Goal: Task Accomplishment & Management: Manage account settings

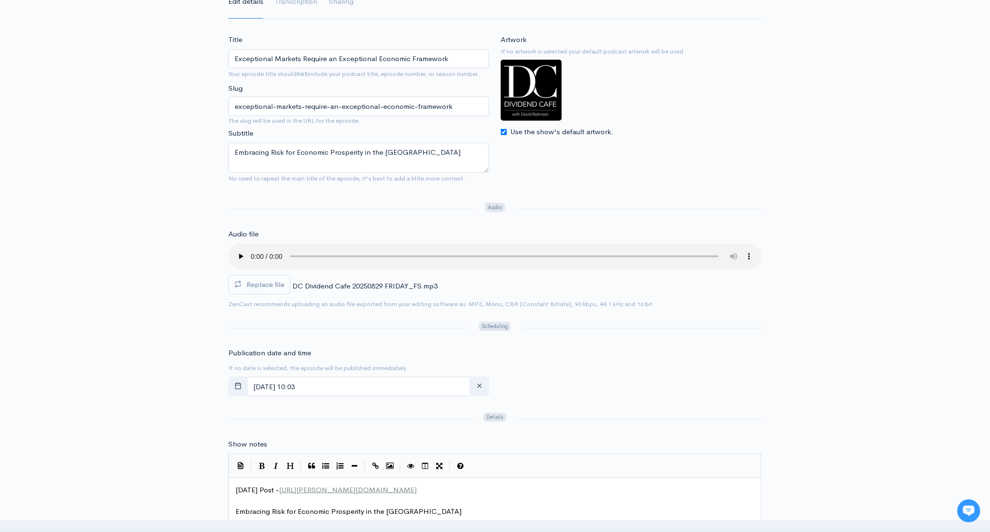
scroll to position [140, 0]
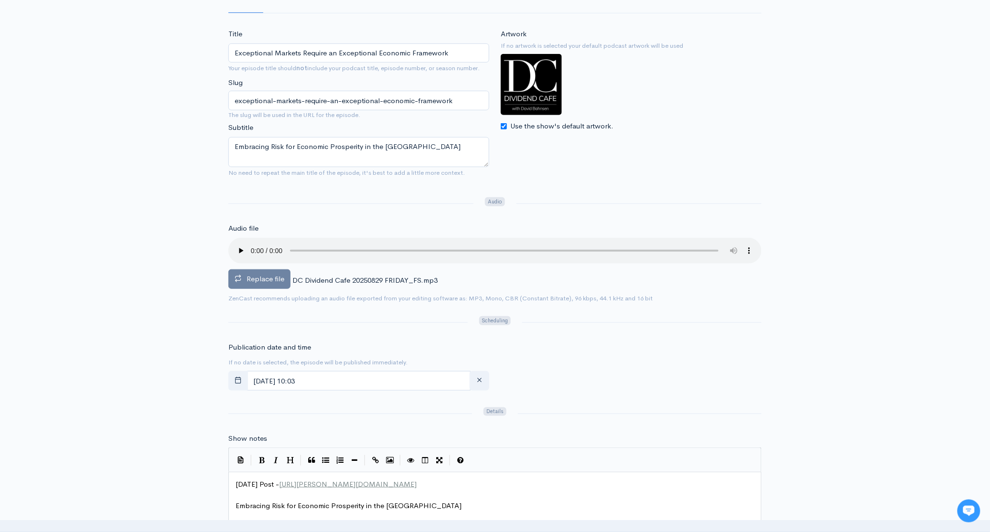
click at [270, 276] on span "Replace file" at bounding box center [266, 278] width 38 height 9
click at [0, 0] on input "Replace file" at bounding box center [0, 0] width 0 height 0
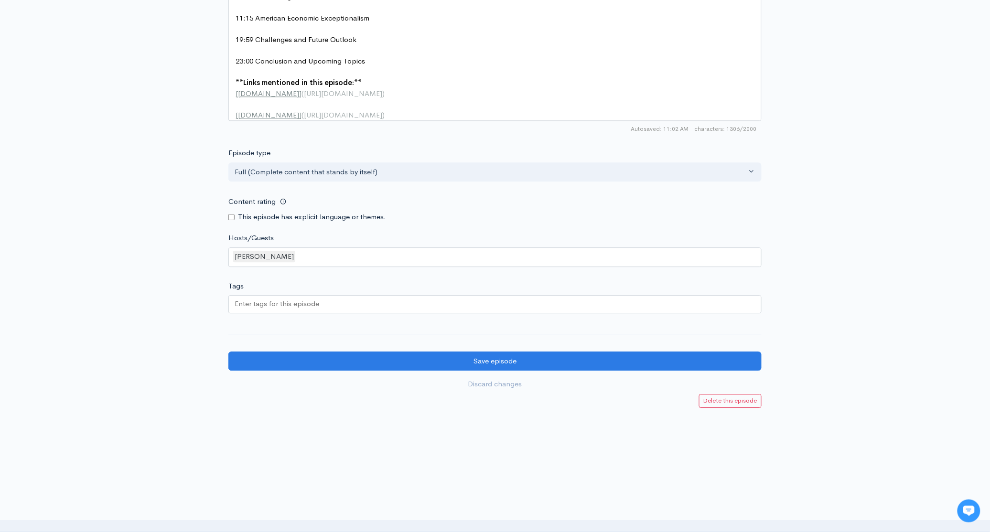
scroll to position [832, 0]
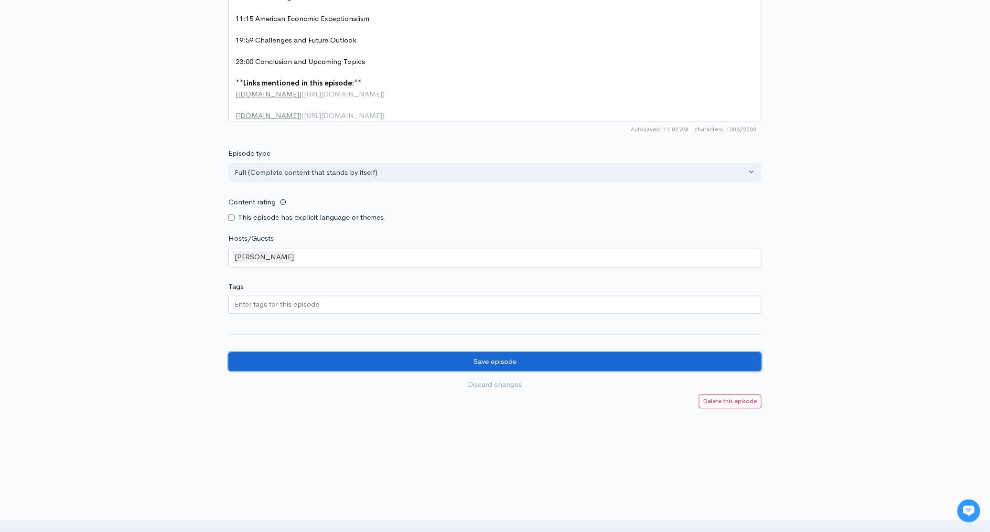
click at [556, 372] on input "Save episode" at bounding box center [494, 362] width 533 height 20
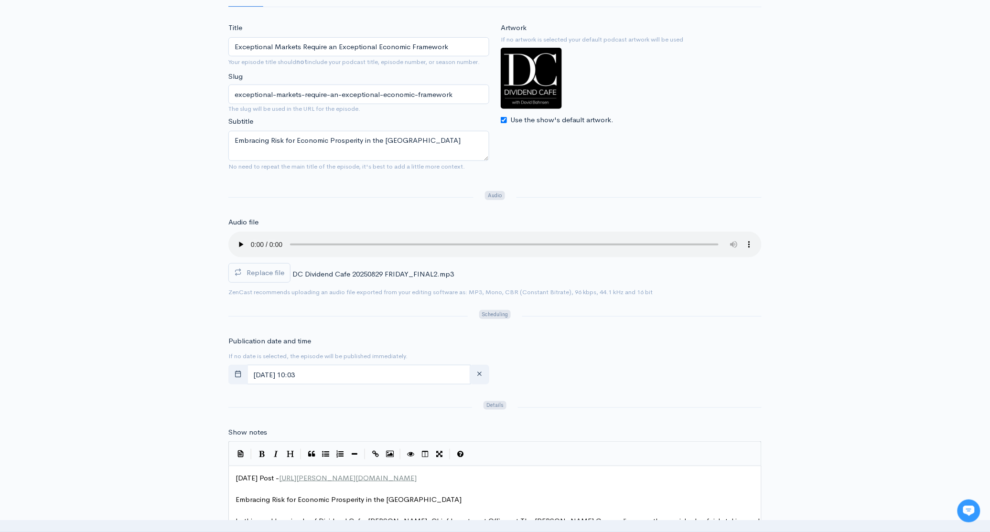
scroll to position [191, 0]
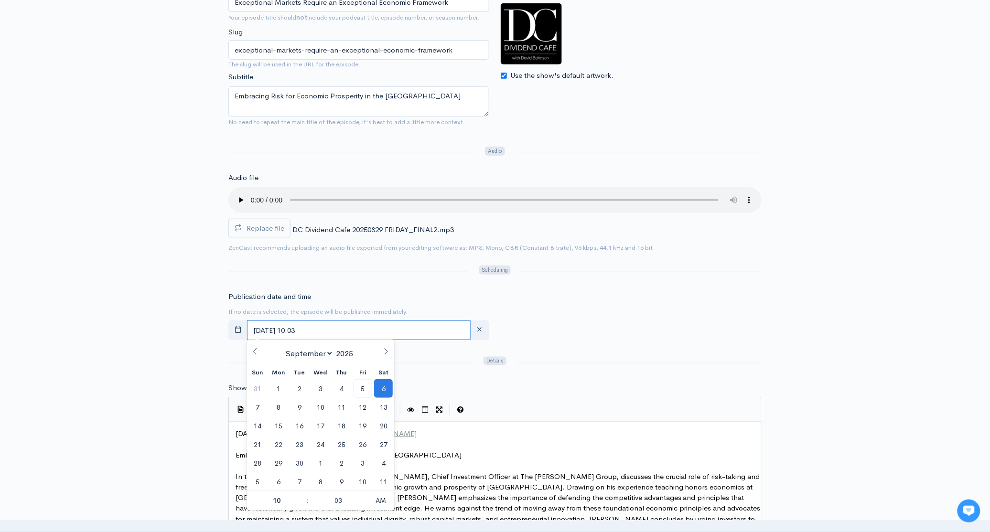
click at [361, 324] on input "September, 06 2025 10:03" at bounding box center [359, 331] width 224 height 20
click at [361, 390] on span "5" at bounding box center [363, 388] width 19 height 19
type input "[DATE] 10:03"
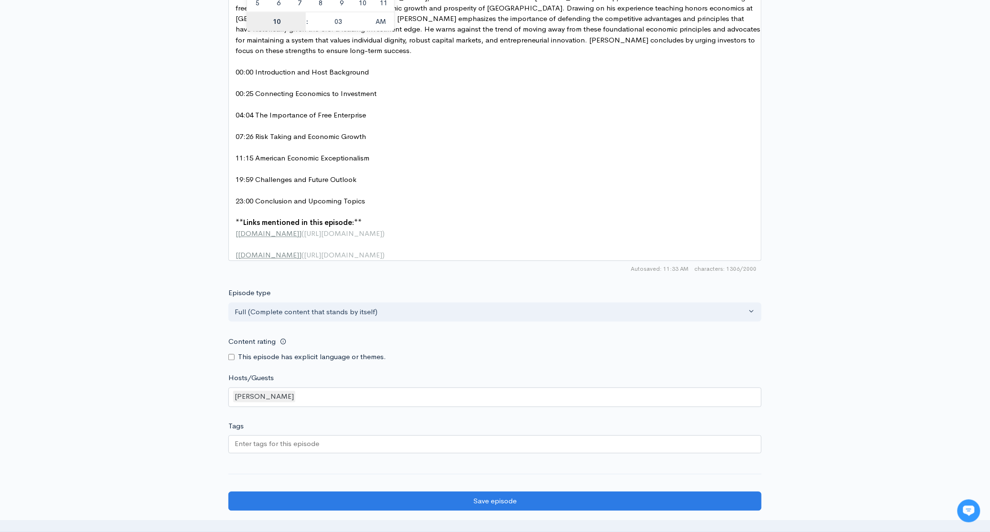
scroll to position [815, 0]
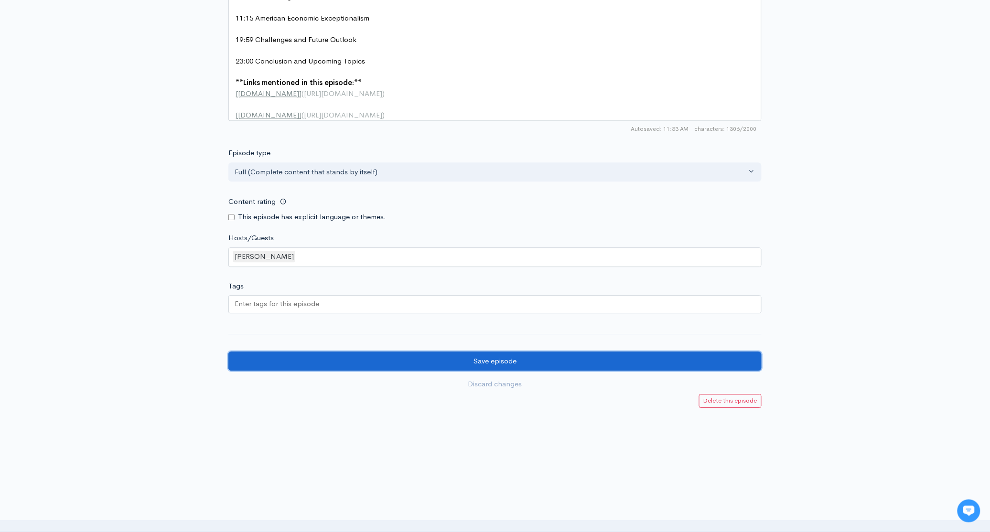
click at [550, 366] on input "Save episode" at bounding box center [494, 362] width 533 height 20
